Goal: Task Accomplishment & Management: Manage account settings

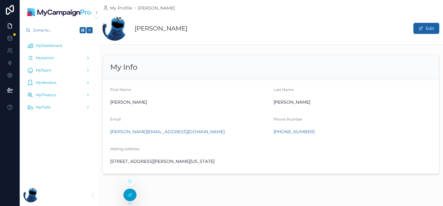
click at [129, 199] on div at bounding box center [130, 195] width 12 height 12
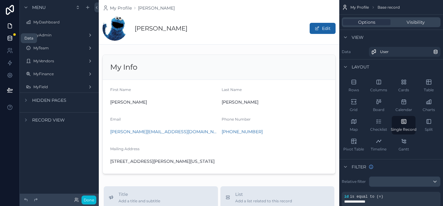
click at [8, 41] on link at bounding box center [9, 38] width 19 height 12
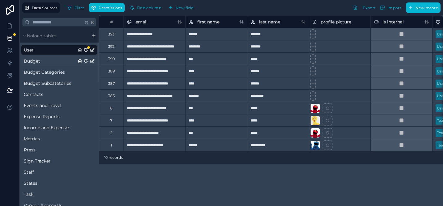
scroll to position [23, 0]
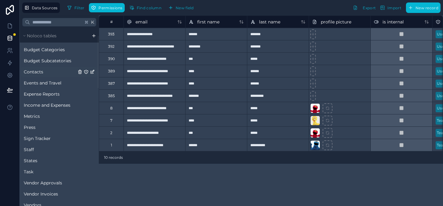
click at [42, 69] on span "Contacts" at bounding box center [33, 72] width 19 height 6
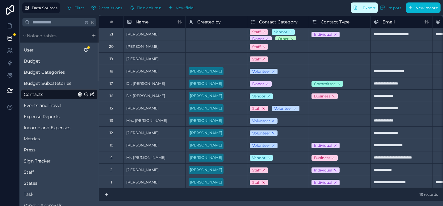
click at [375, 9] on span "Export" at bounding box center [369, 8] width 13 height 5
click at [54, 106] on span "Events and Travel" at bounding box center [43, 106] width 38 height 6
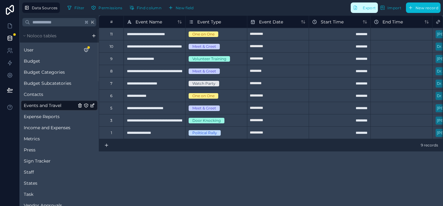
click at [368, 8] on span "Export" at bounding box center [369, 8] width 13 height 5
click at [43, 117] on span "Expense Reports" at bounding box center [42, 117] width 36 height 6
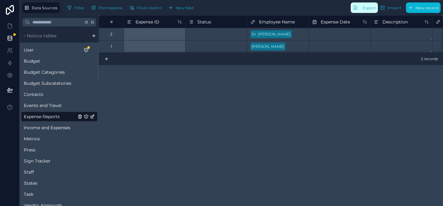
click at [372, 8] on span "Export" at bounding box center [369, 8] width 13 height 5
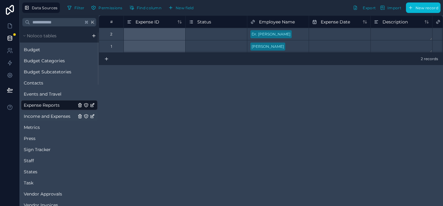
scroll to position [12, 0]
click at [50, 79] on link "Contacts" at bounding box center [50, 82] width 53 height 6
